Goal: Task Accomplishment & Management: Use online tool/utility

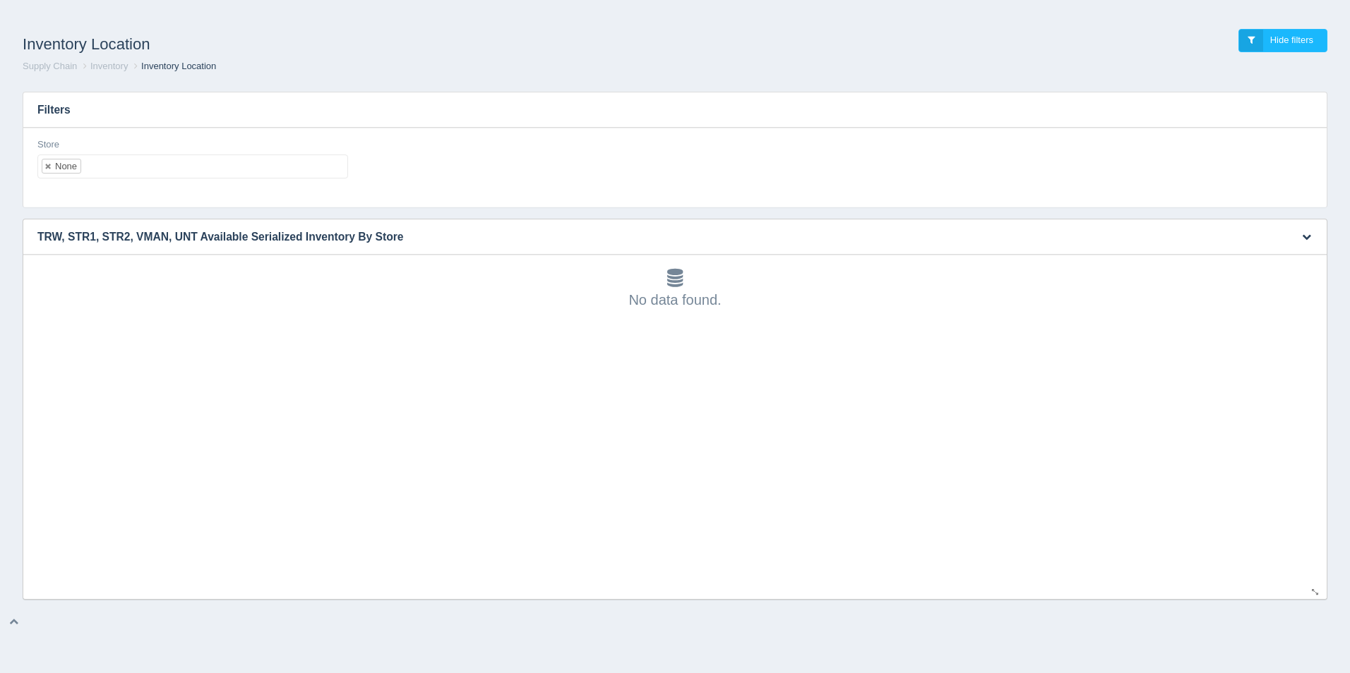
scroll to position [4, 0]
click at [271, 181] on div "Store None No matches found All None 1 2 3 4 5 6 7 8 9 10 11 12 13 14 15 16 17 …" at bounding box center [193, 164] width 322 height 52
click at [271, 175] on ul "None" at bounding box center [192, 167] width 311 height 24
select select
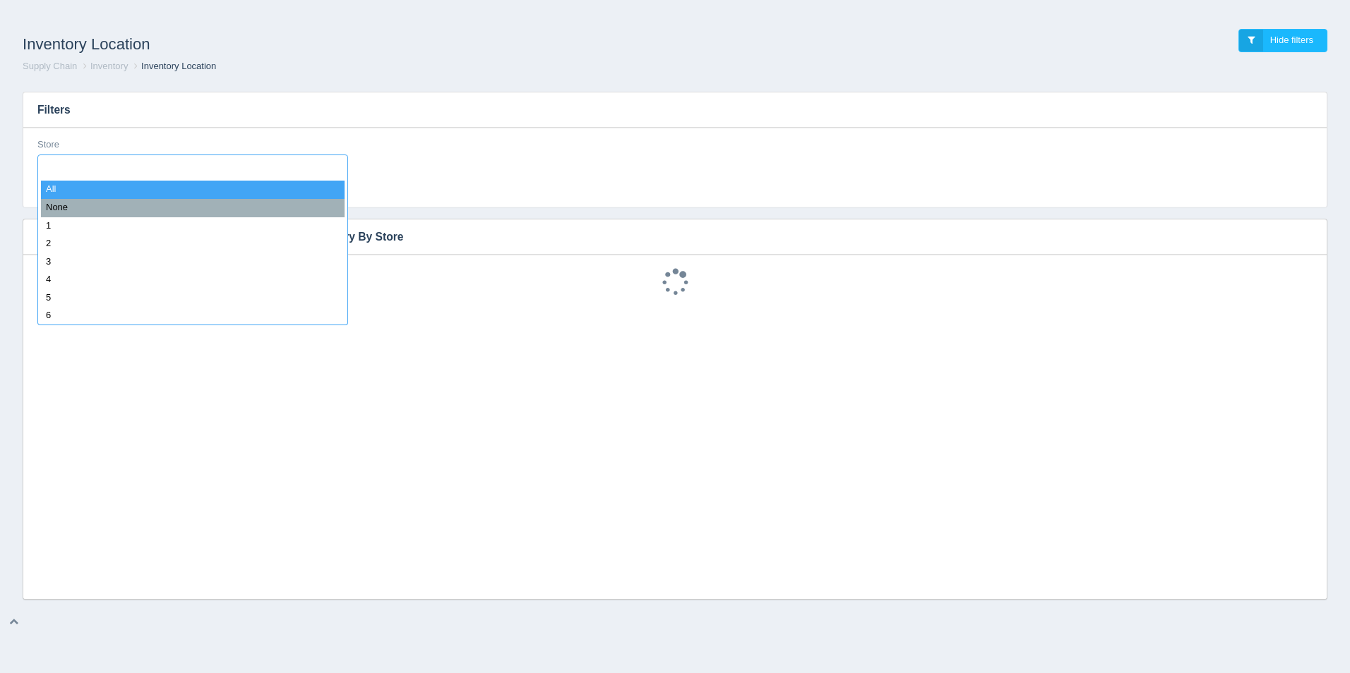
type input "1"
select select "1"
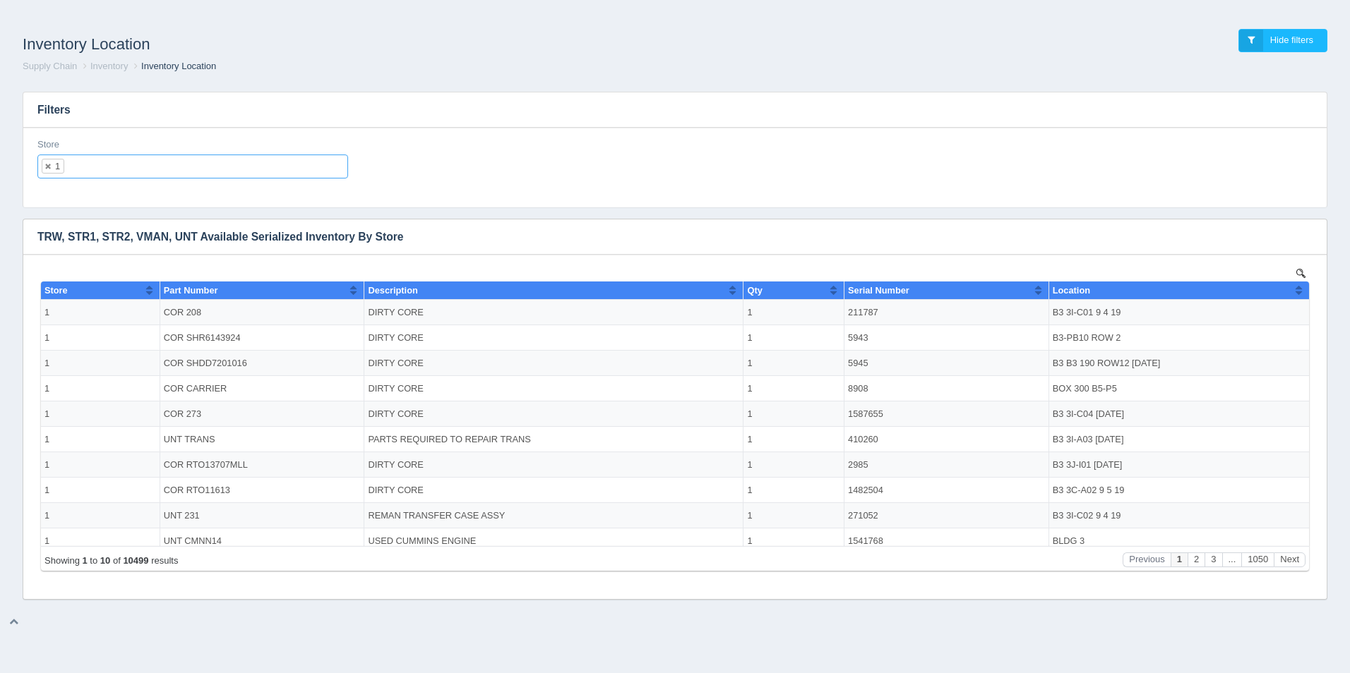
scroll to position [0, 0]
click at [1302, 272] on img at bounding box center [1300, 273] width 9 height 9
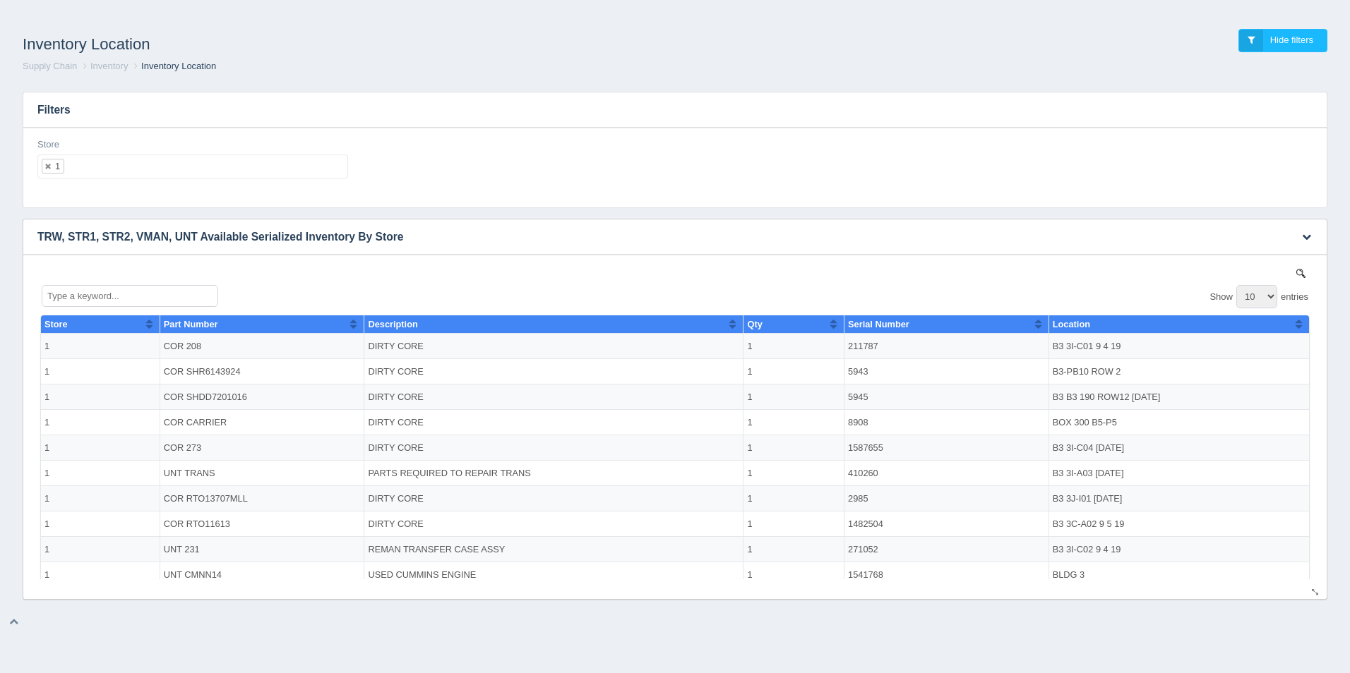
click at [1296, 271] on img at bounding box center [1300, 273] width 9 height 9
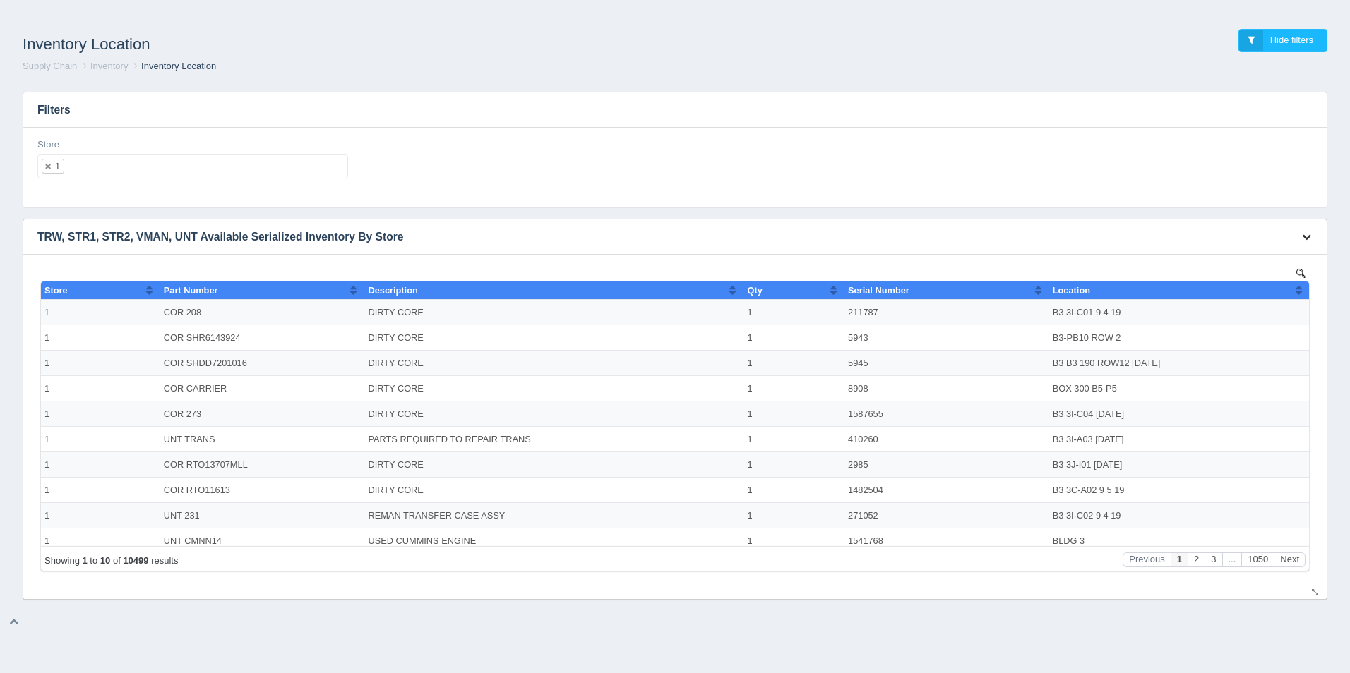
click at [1308, 234] on icon "button" at bounding box center [1306, 236] width 9 height 9
click at [1237, 251] on link "Download CSV" at bounding box center [1259, 258] width 113 height 20
